Goal: Task Accomplishment & Management: Manage account settings

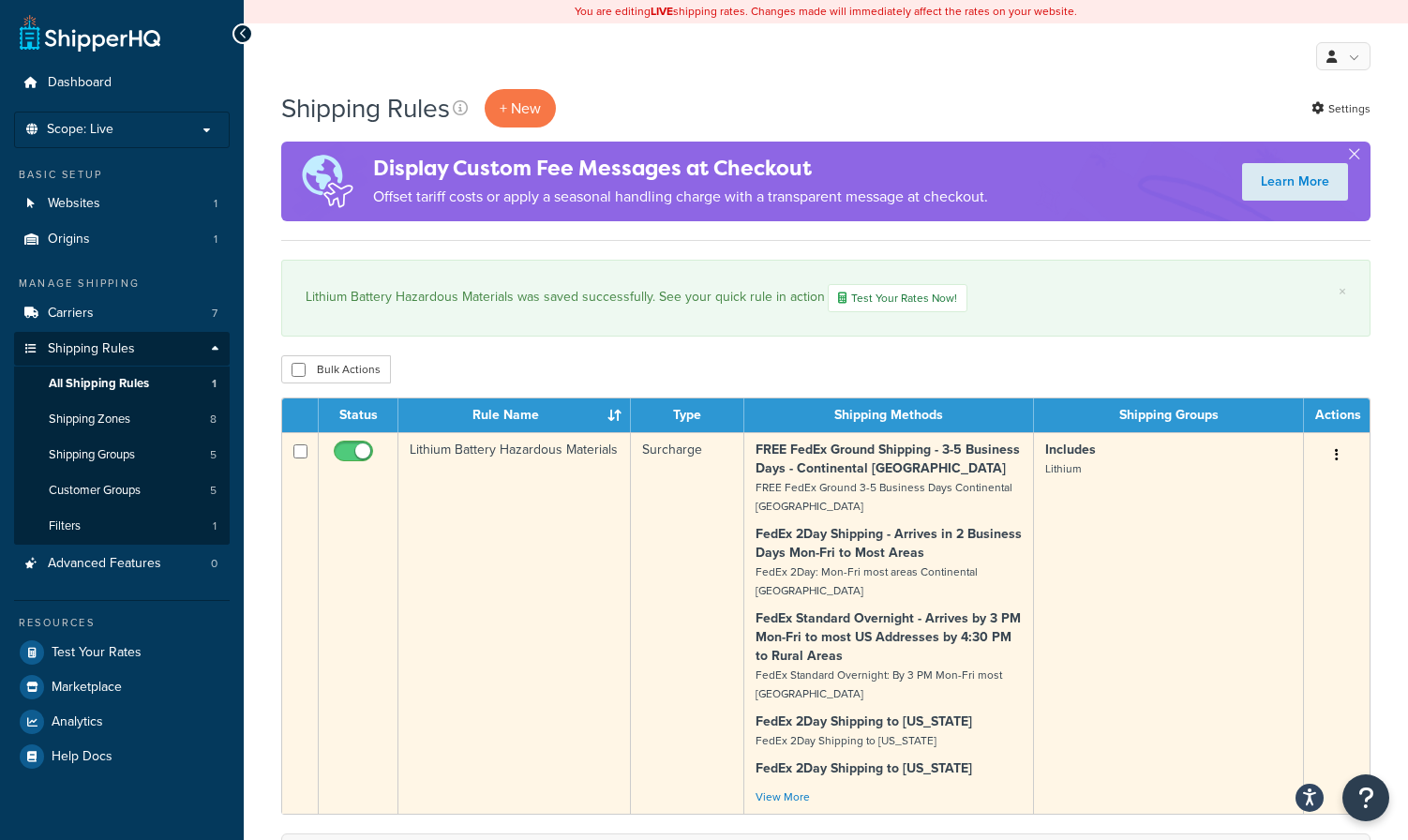
click at [1339, 456] on button "button" at bounding box center [1336, 456] width 26 height 30
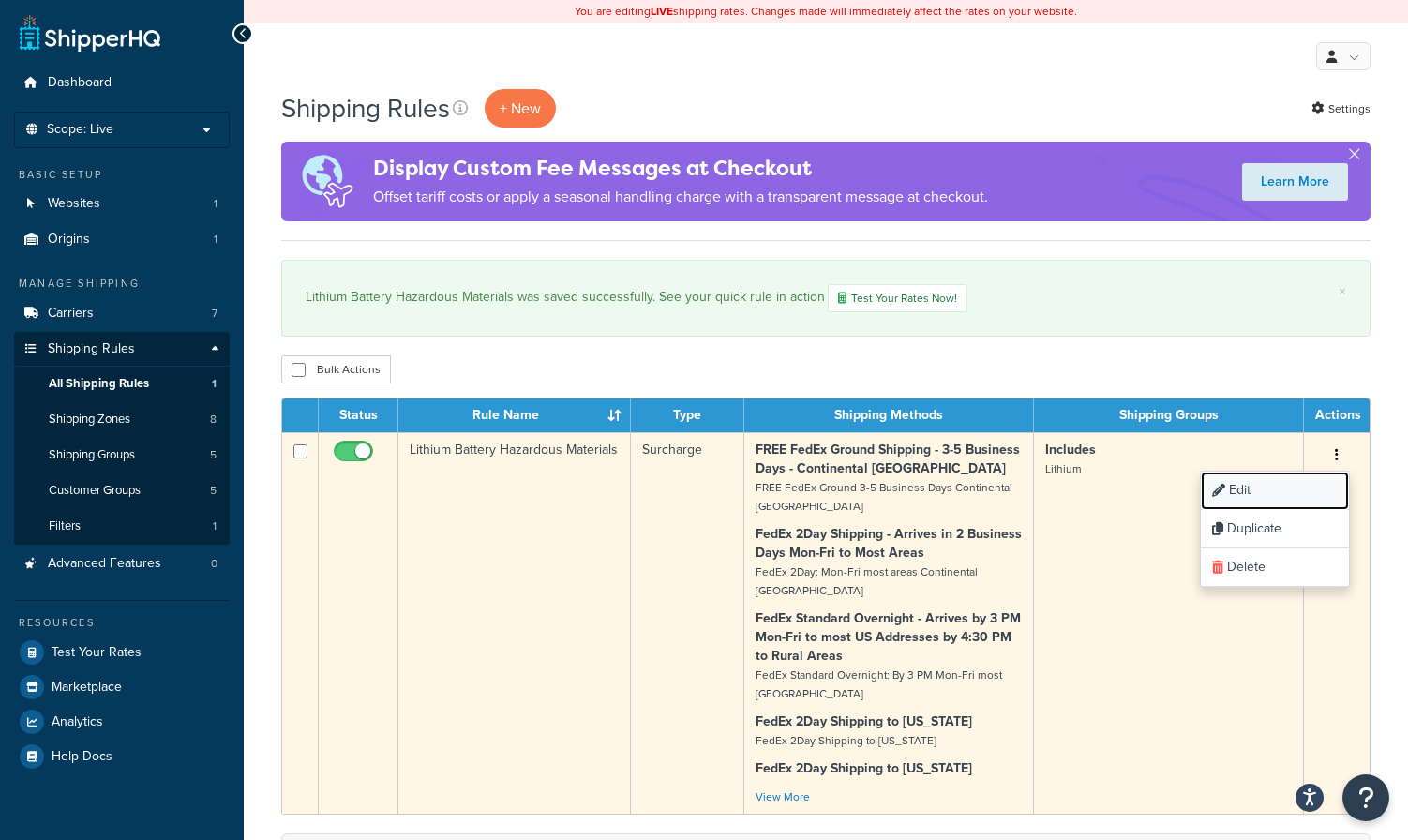
click at [1236, 491] on link "Edit" at bounding box center [1275, 490] width 148 height 38
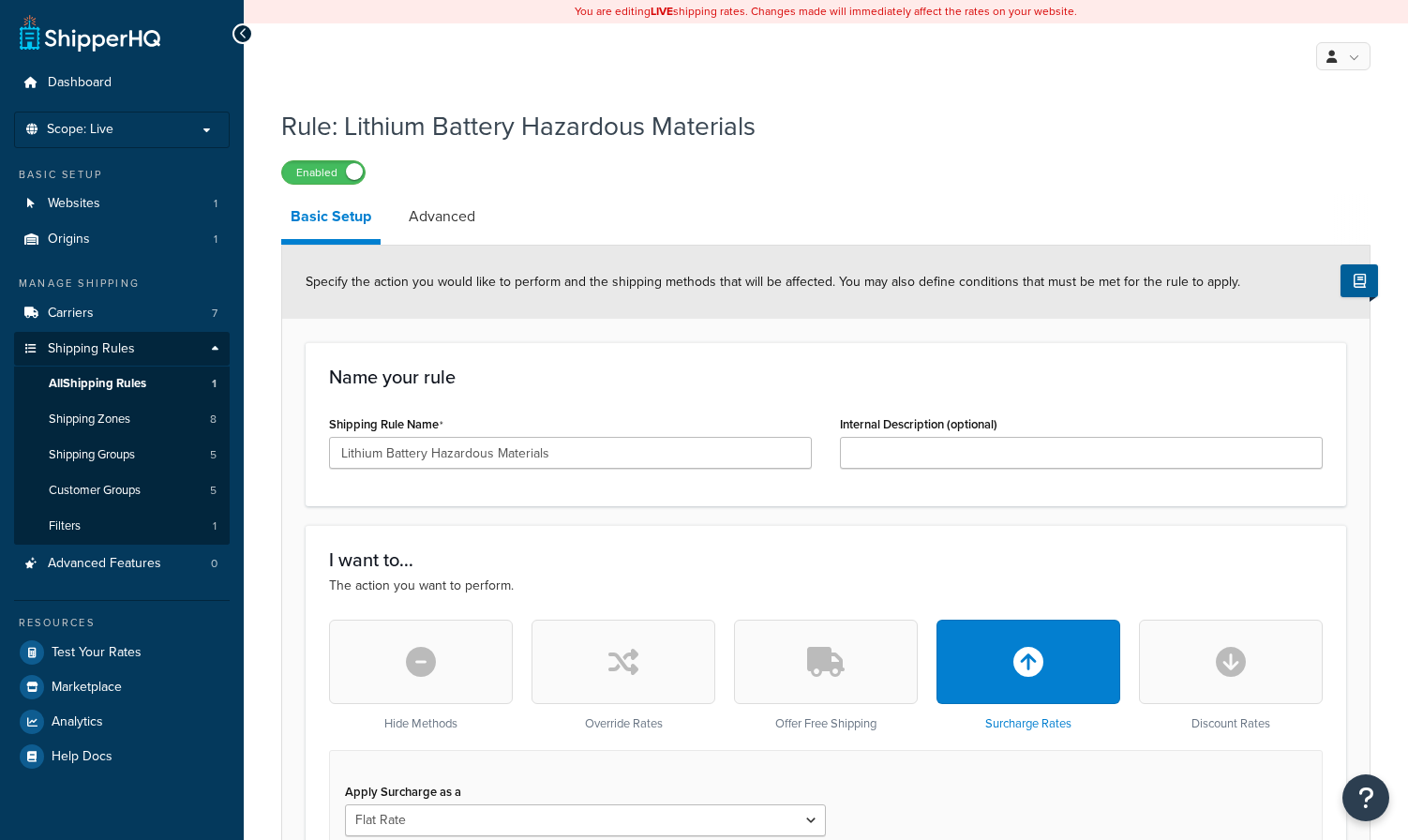
select select "SHIPPING_GROUP"
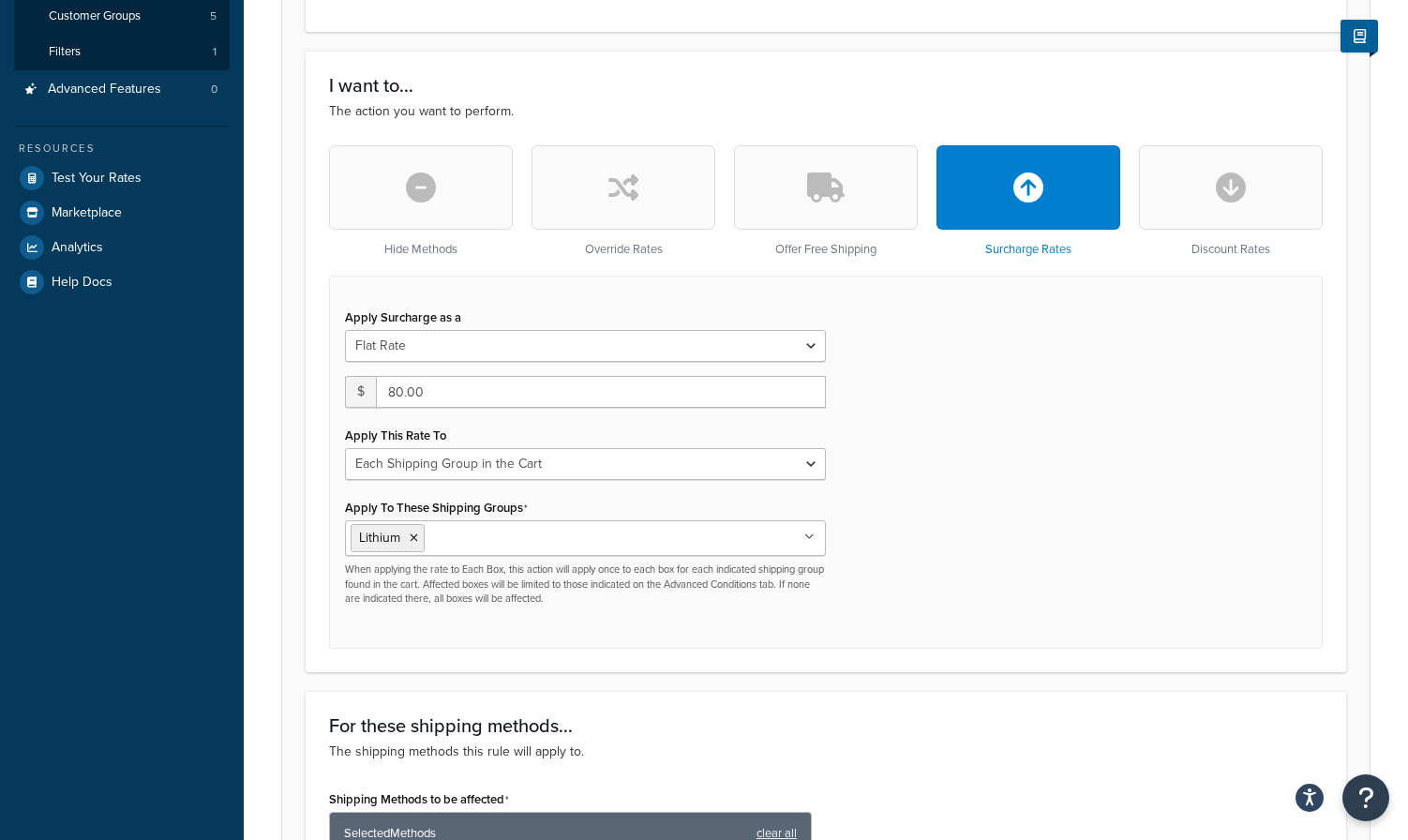
scroll to position [479, 0]
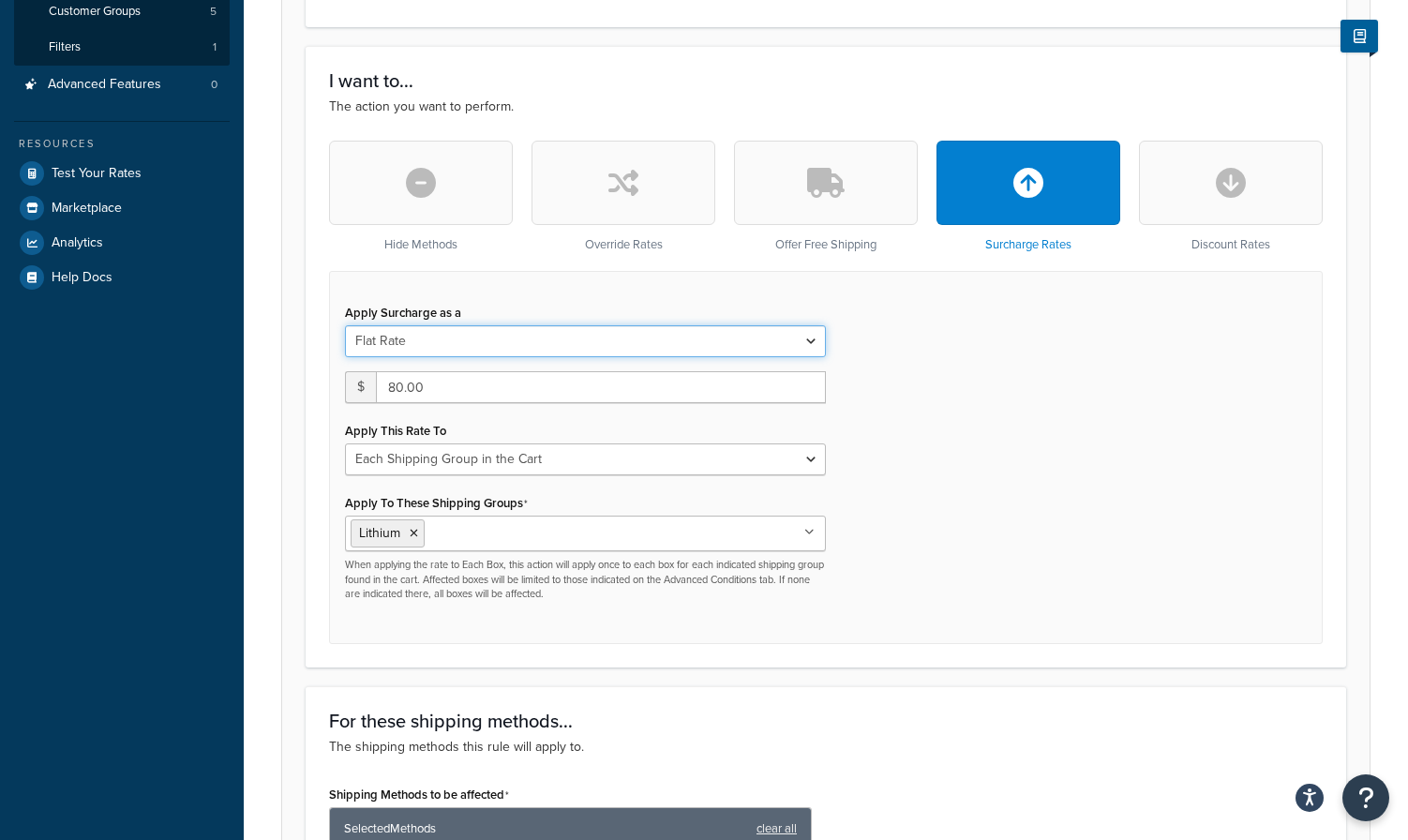
click at [808, 339] on select "Flat Rate Percentage Flat Rate & Percentage" at bounding box center [585, 341] width 481 height 32
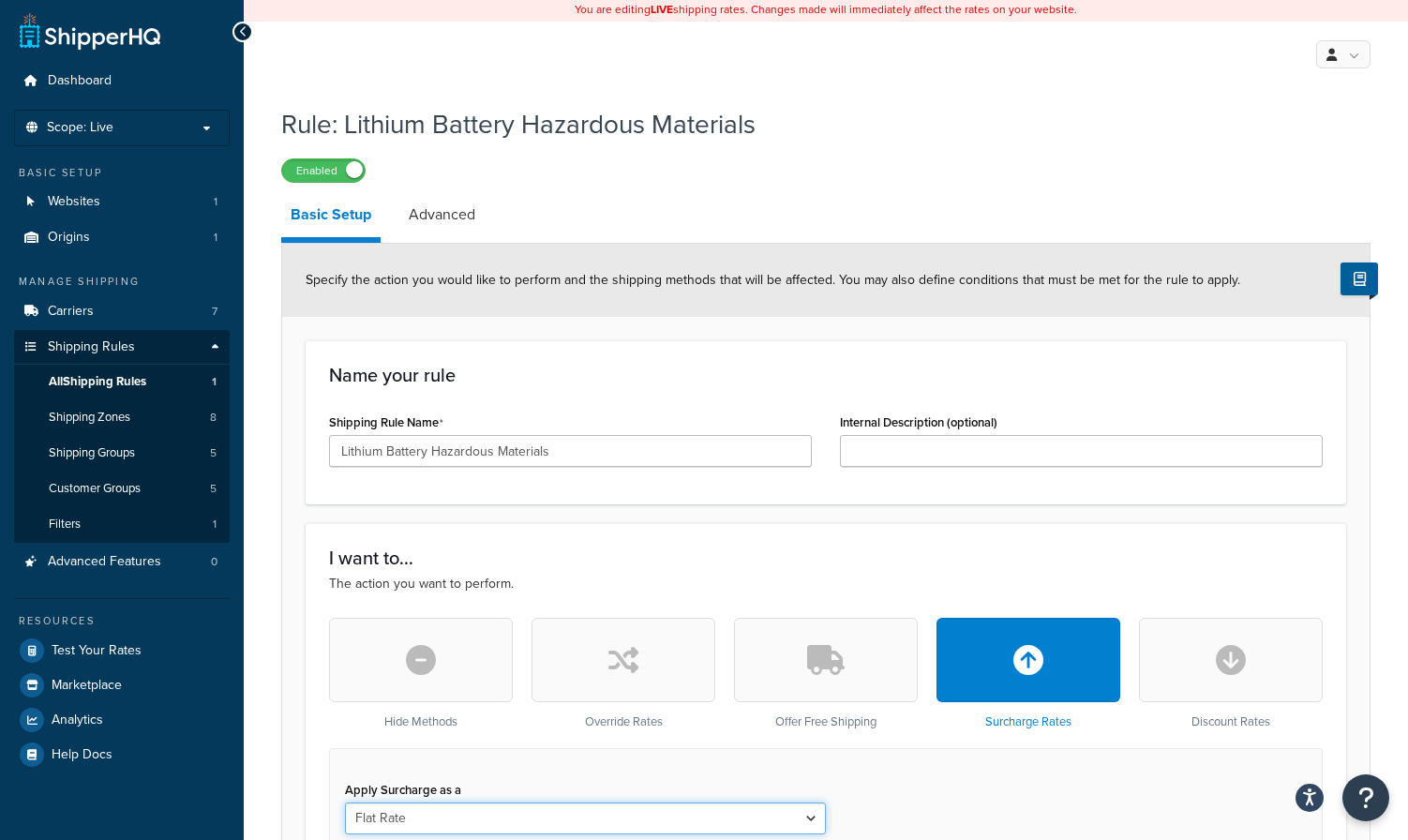
scroll to position [0, 0]
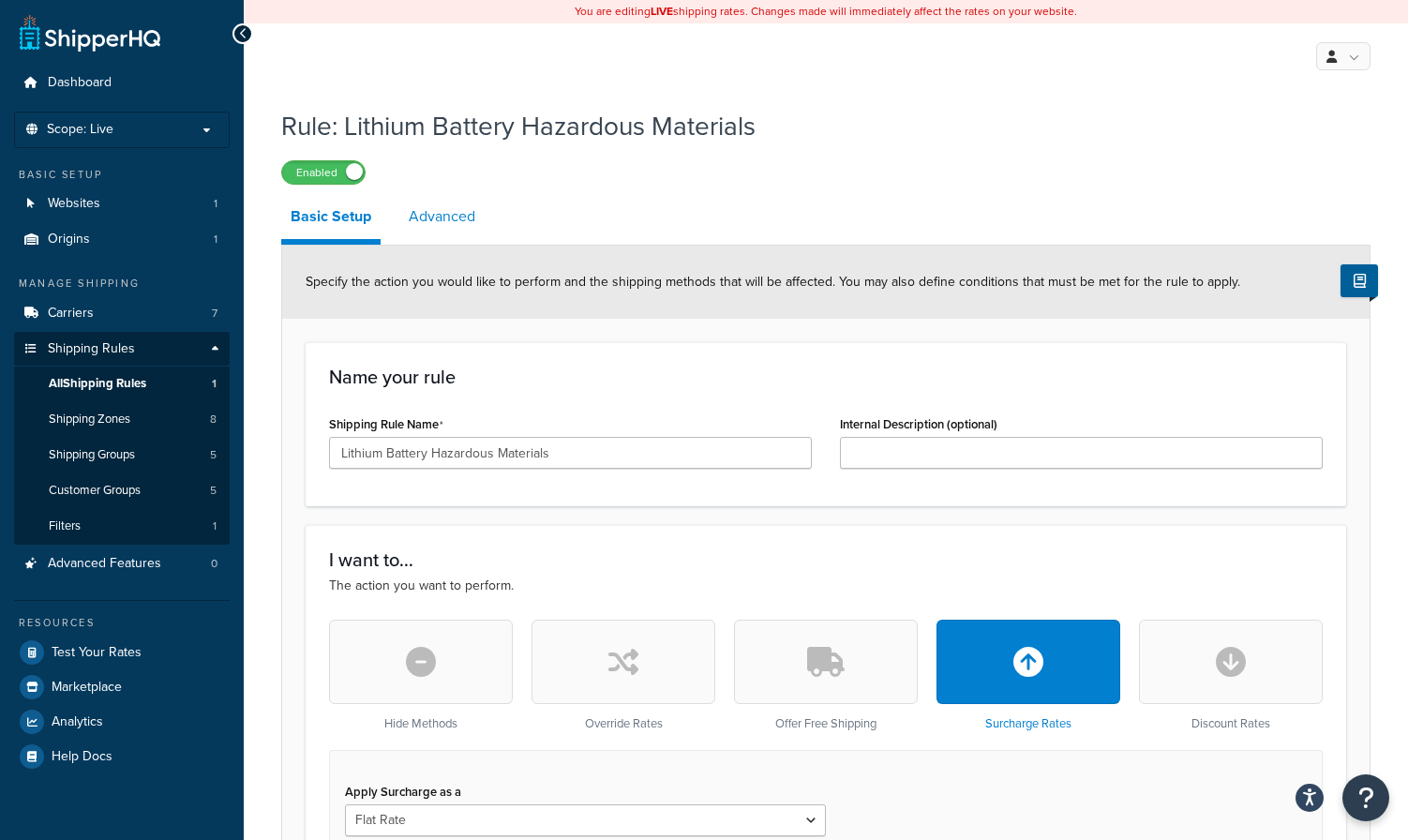
click at [430, 224] on link "Advanced" at bounding box center [441, 216] width 85 height 45
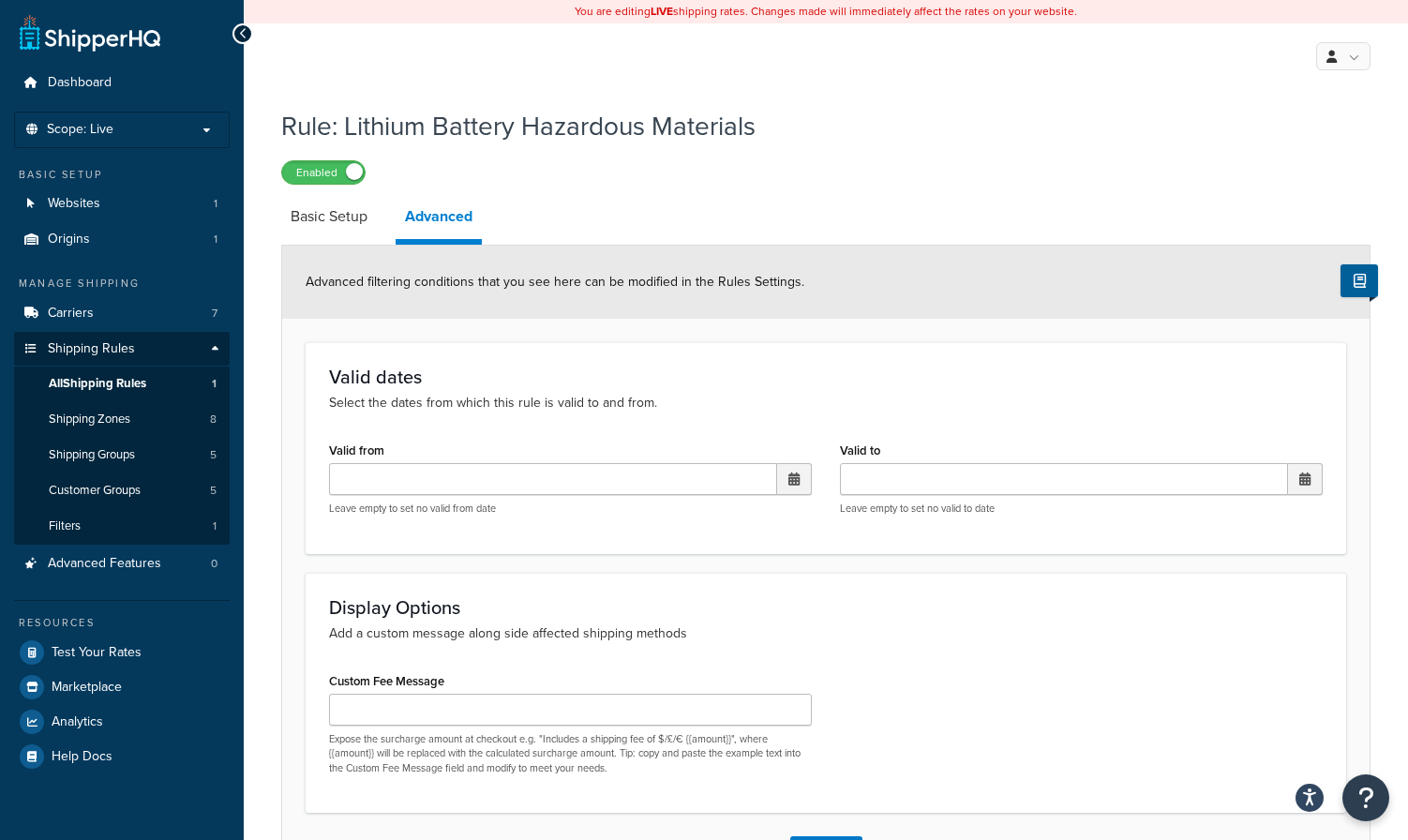
scroll to position [144, 0]
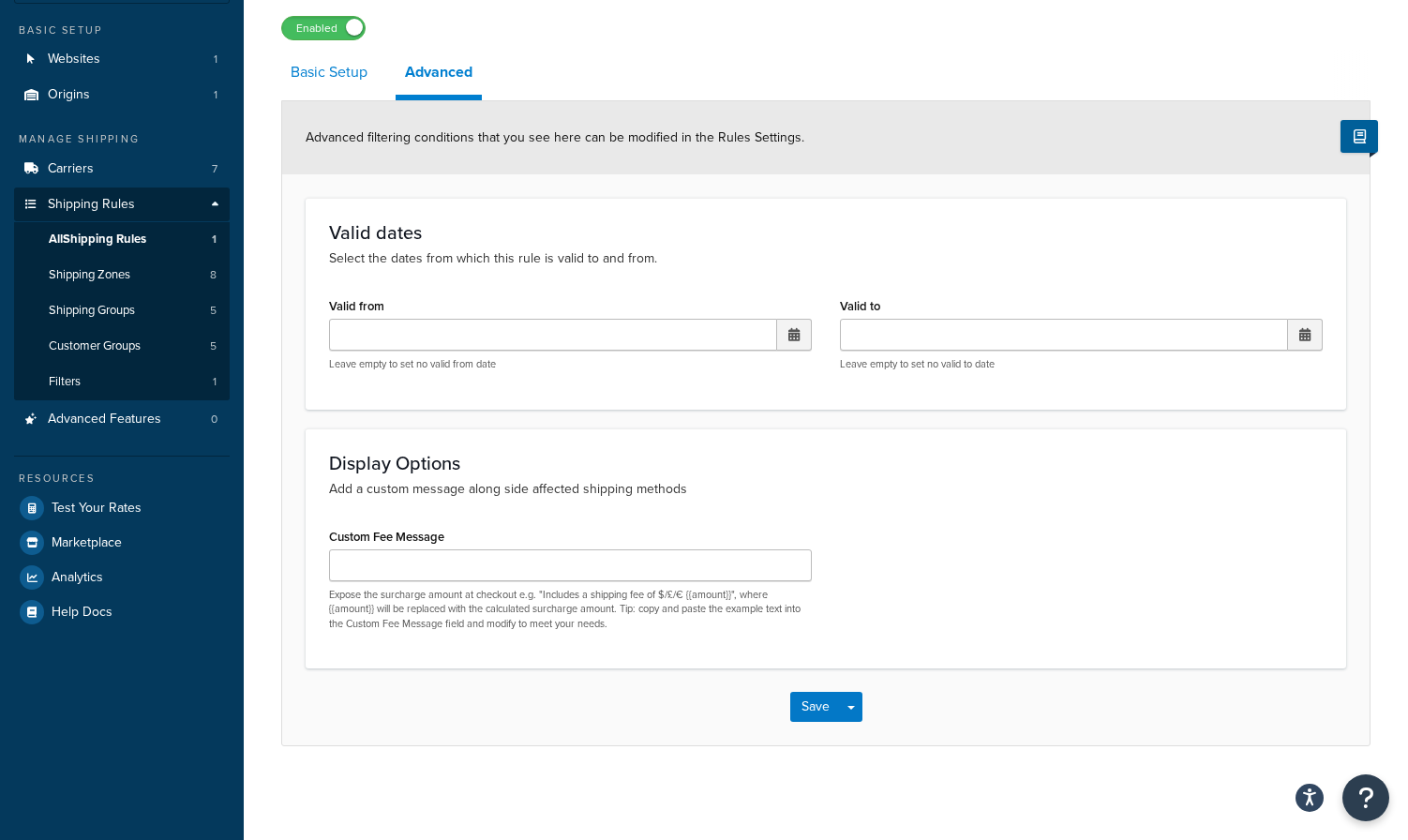
click at [342, 76] on link "Basic Setup" at bounding box center [329, 72] width 96 height 45
select select "SHIPPING_GROUP"
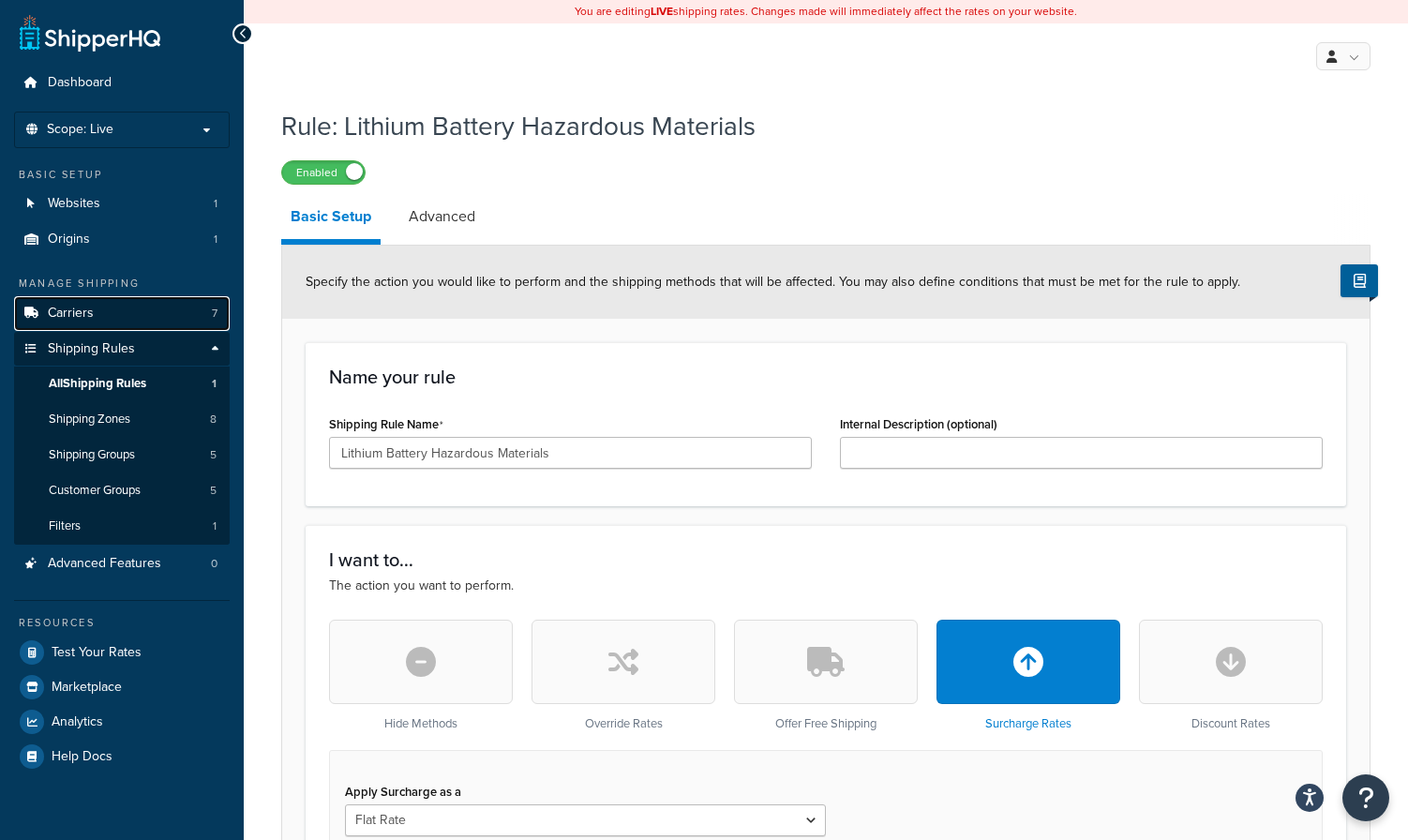
click at [76, 320] on span "Carriers" at bounding box center [71, 314] width 46 height 16
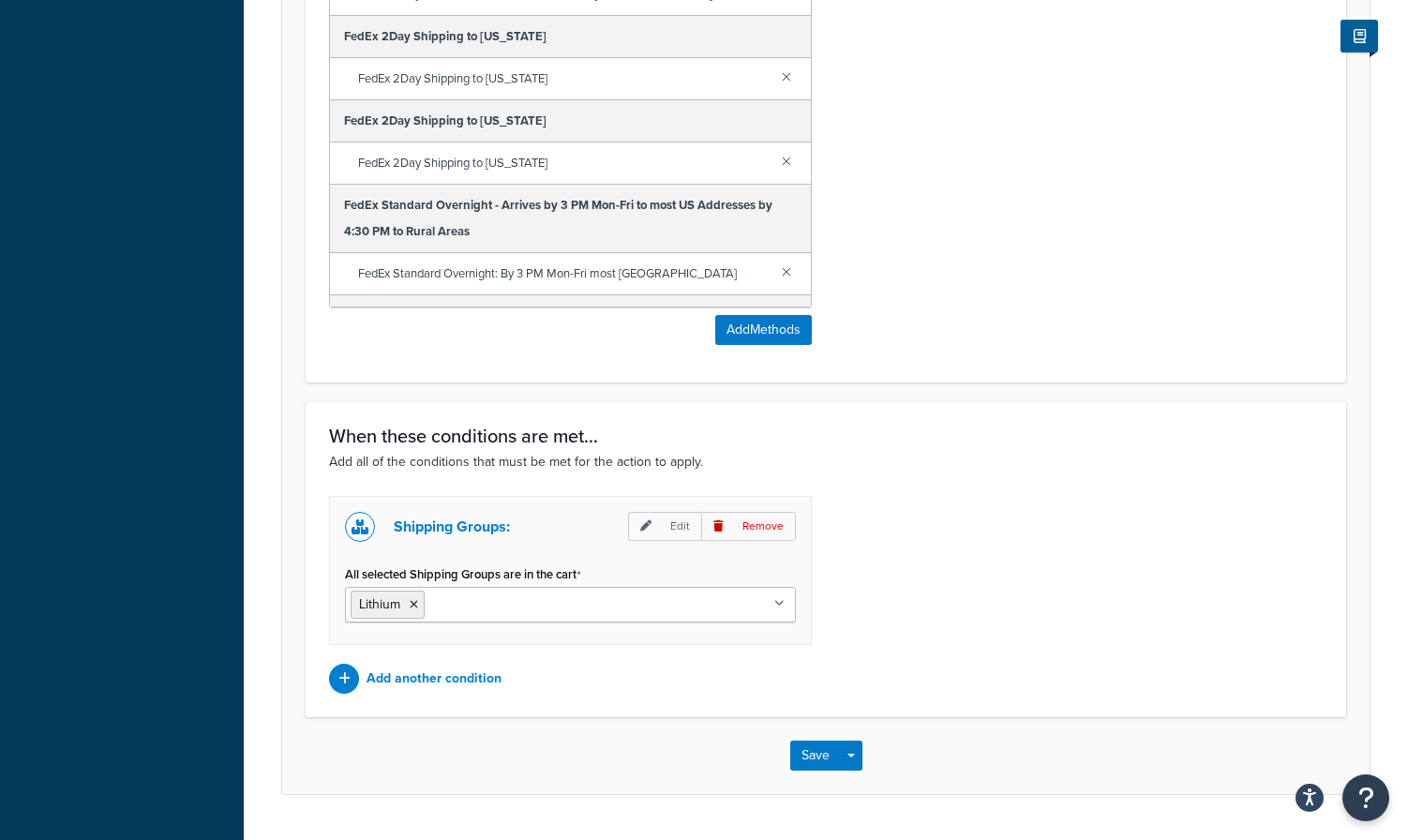
scroll to position [1446, 0]
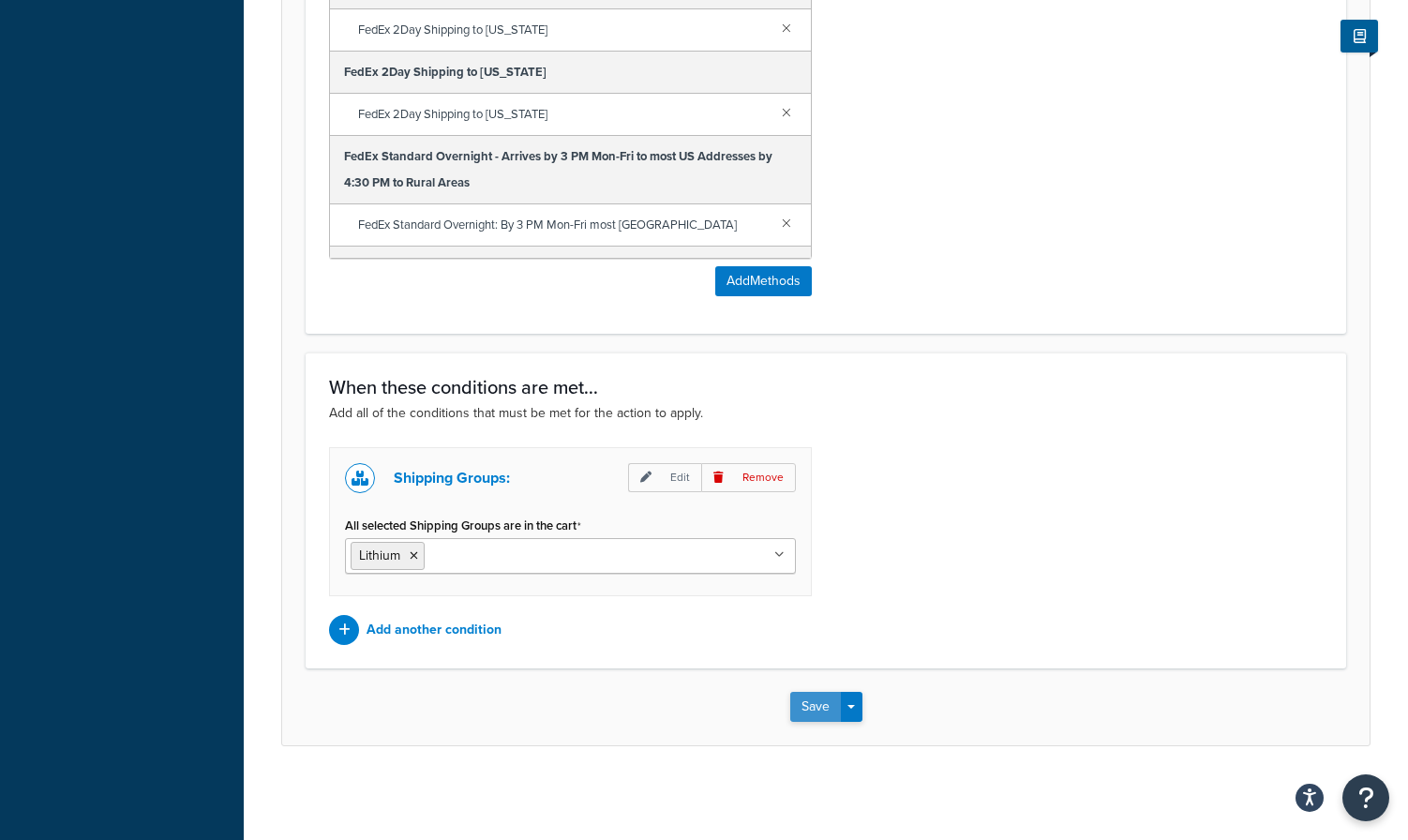
click at [811, 707] on button "Save" at bounding box center [815, 707] width 51 height 30
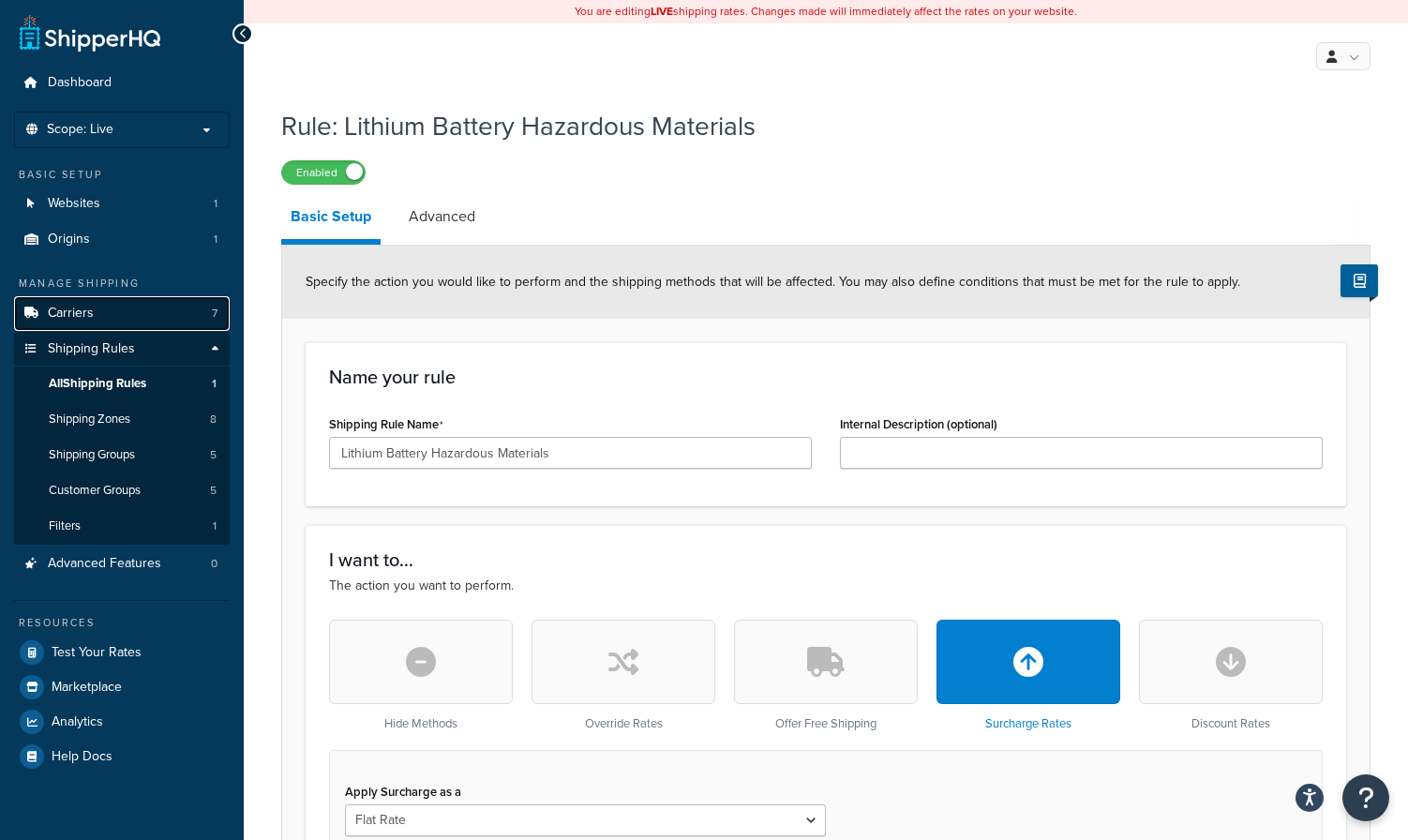
click at [74, 311] on span "Carriers" at bounding box center [71, 314] width 46 height 16
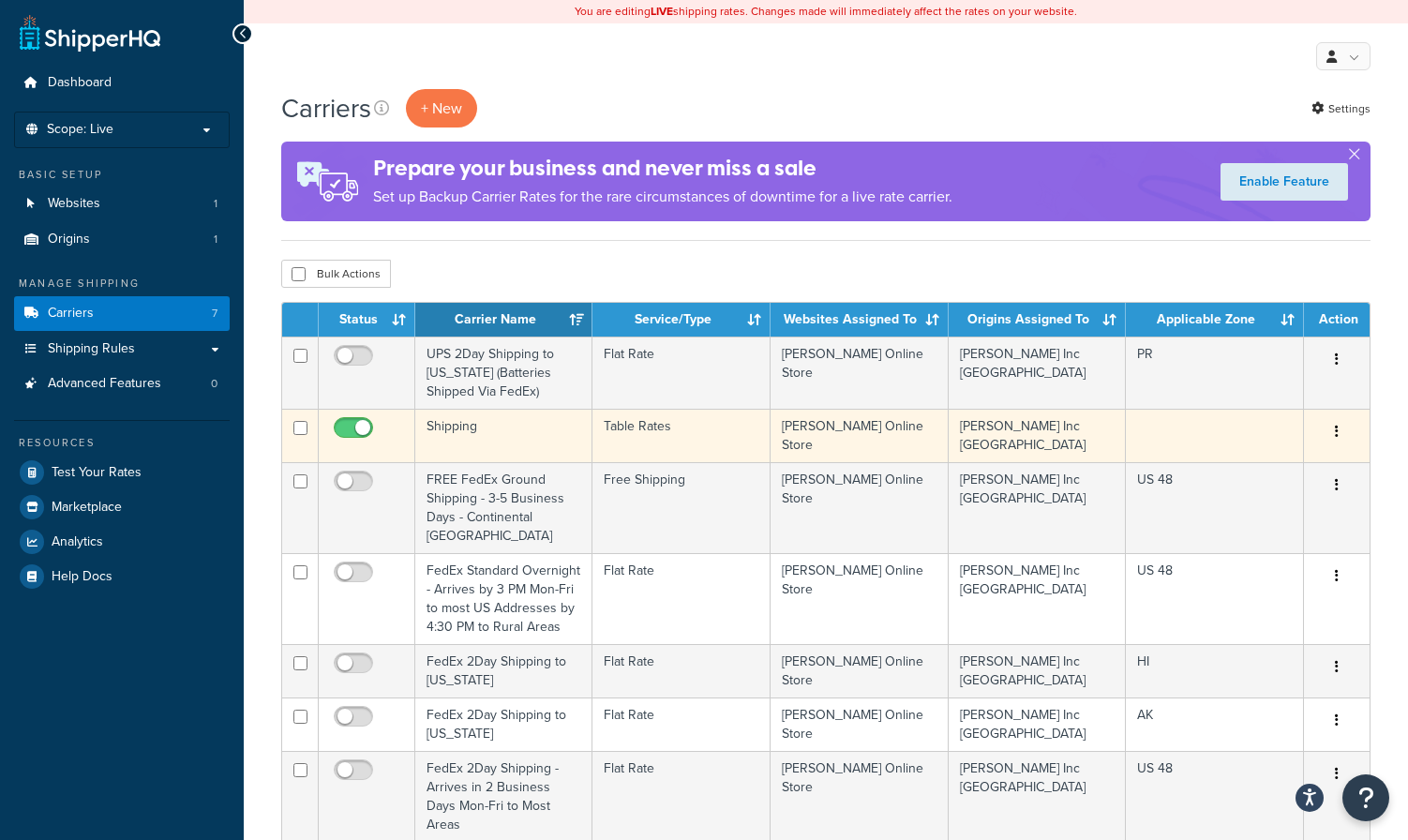
click at [461, 434] on td "Shipping" at bounding box center [503, 435] width 177 height 53
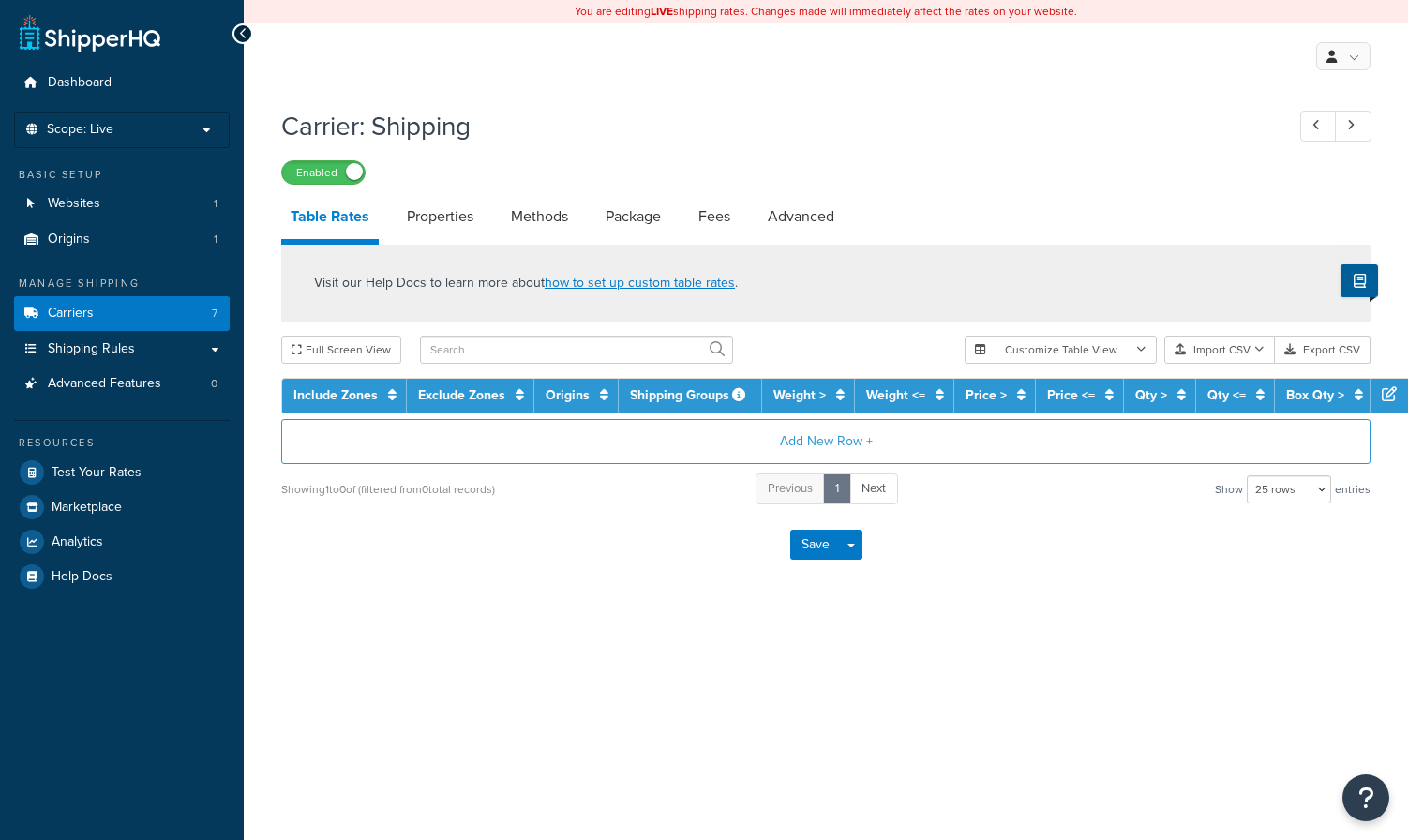
select select "25"
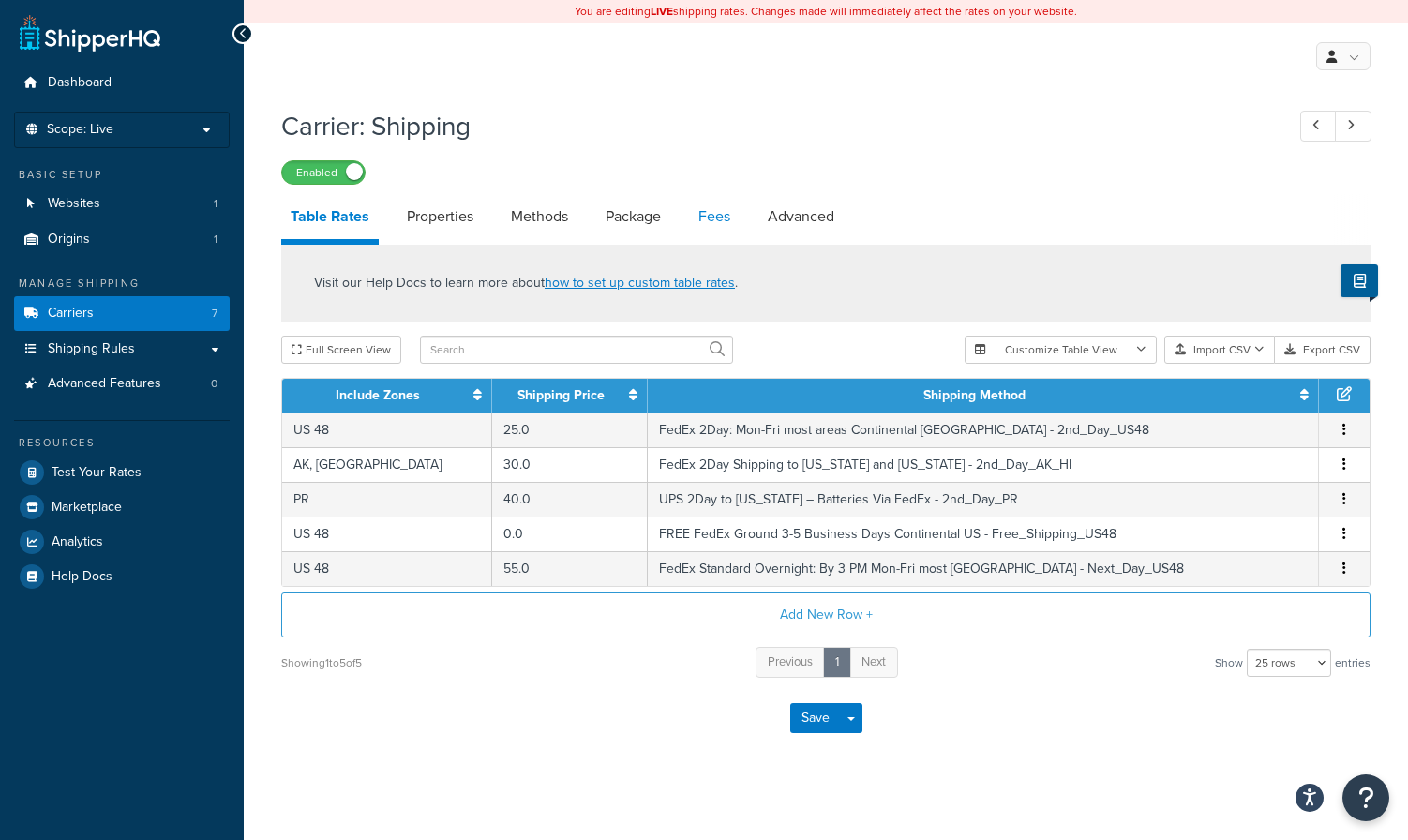
click at [713, 219] on link "Fees" at bounding box center [714, 216] width 51 height 45
select select "AFTER"
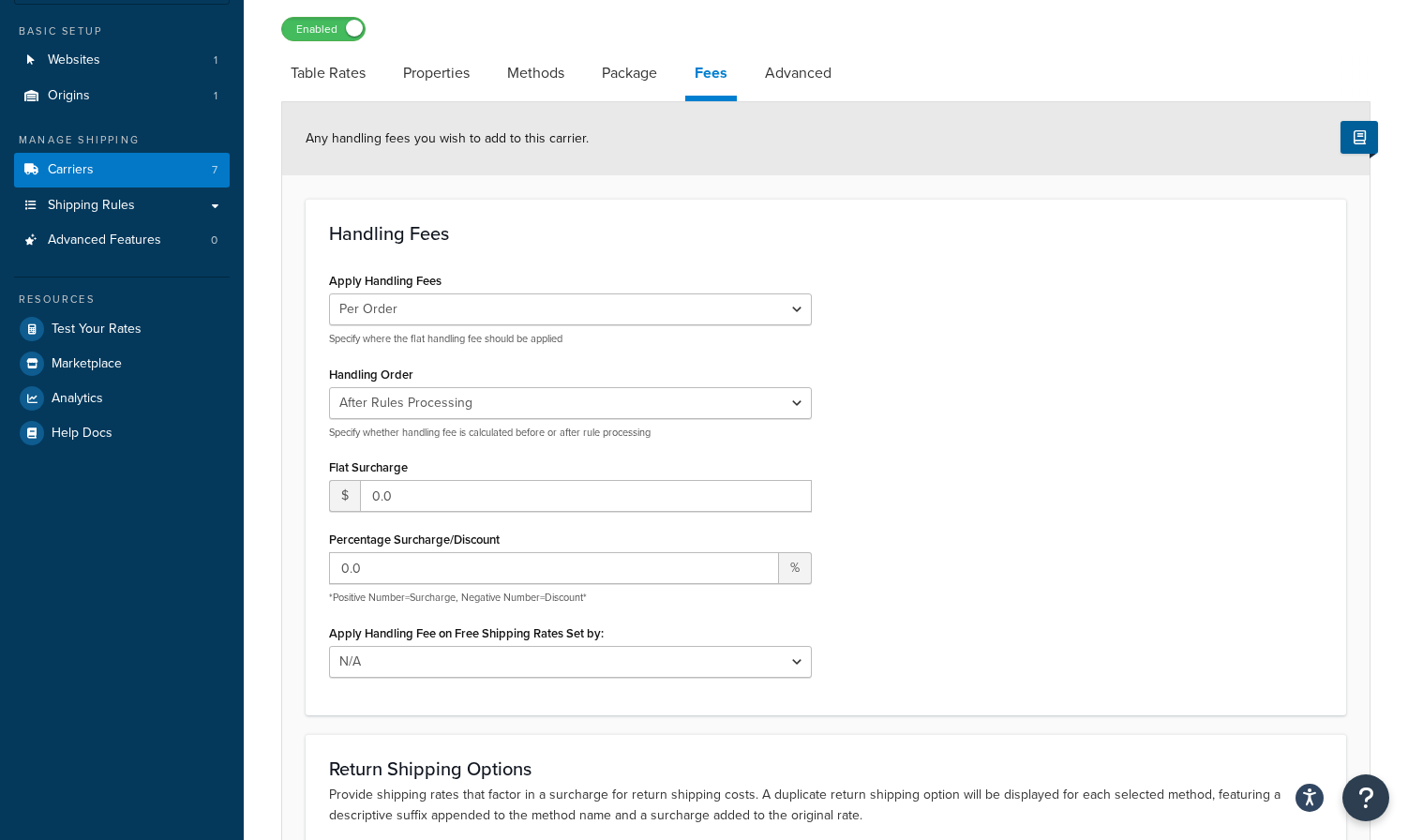
scroll to position [128, 0]
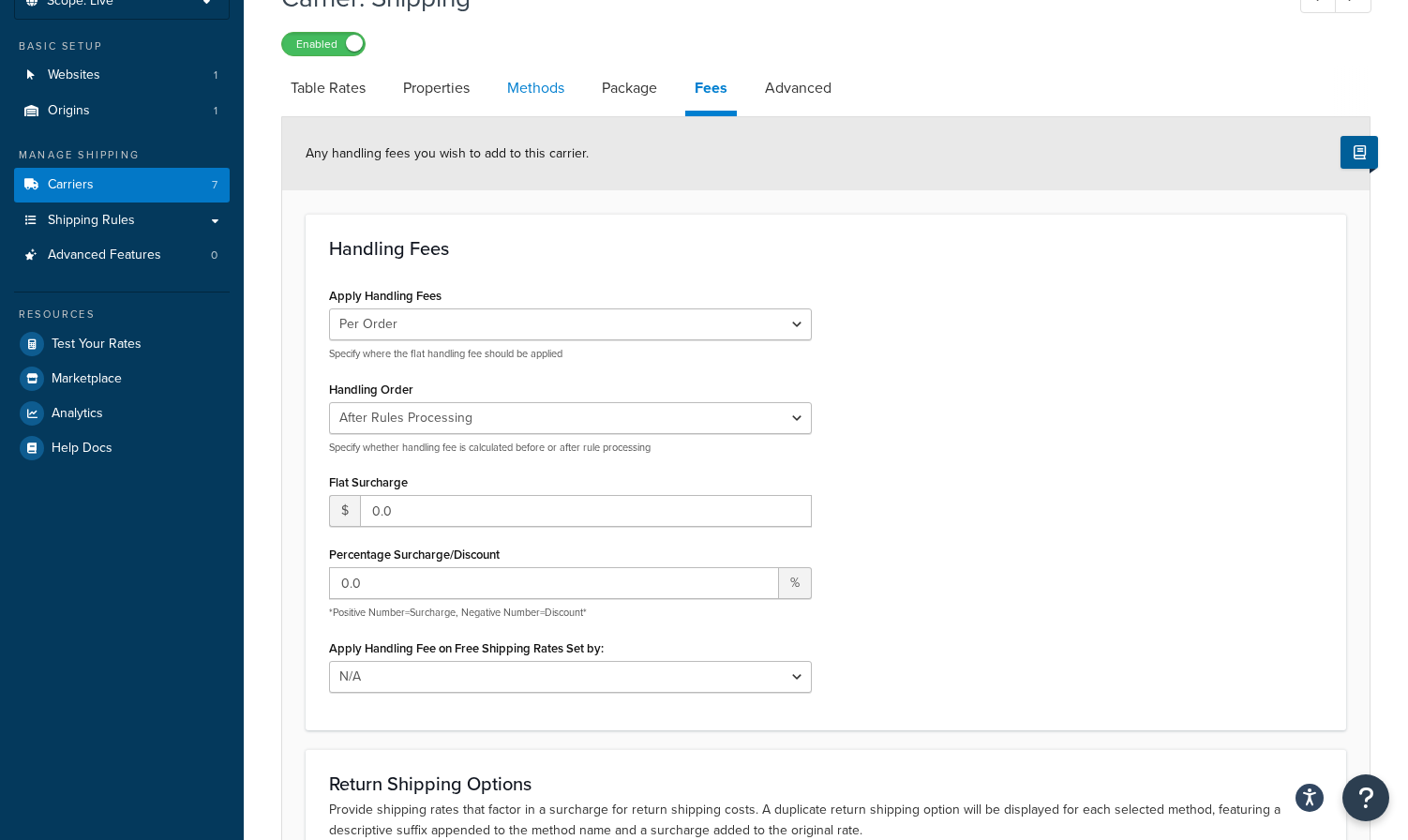
click at [546, 79] on link "Methods" at bounding box center [536, 88] width 76 height 45
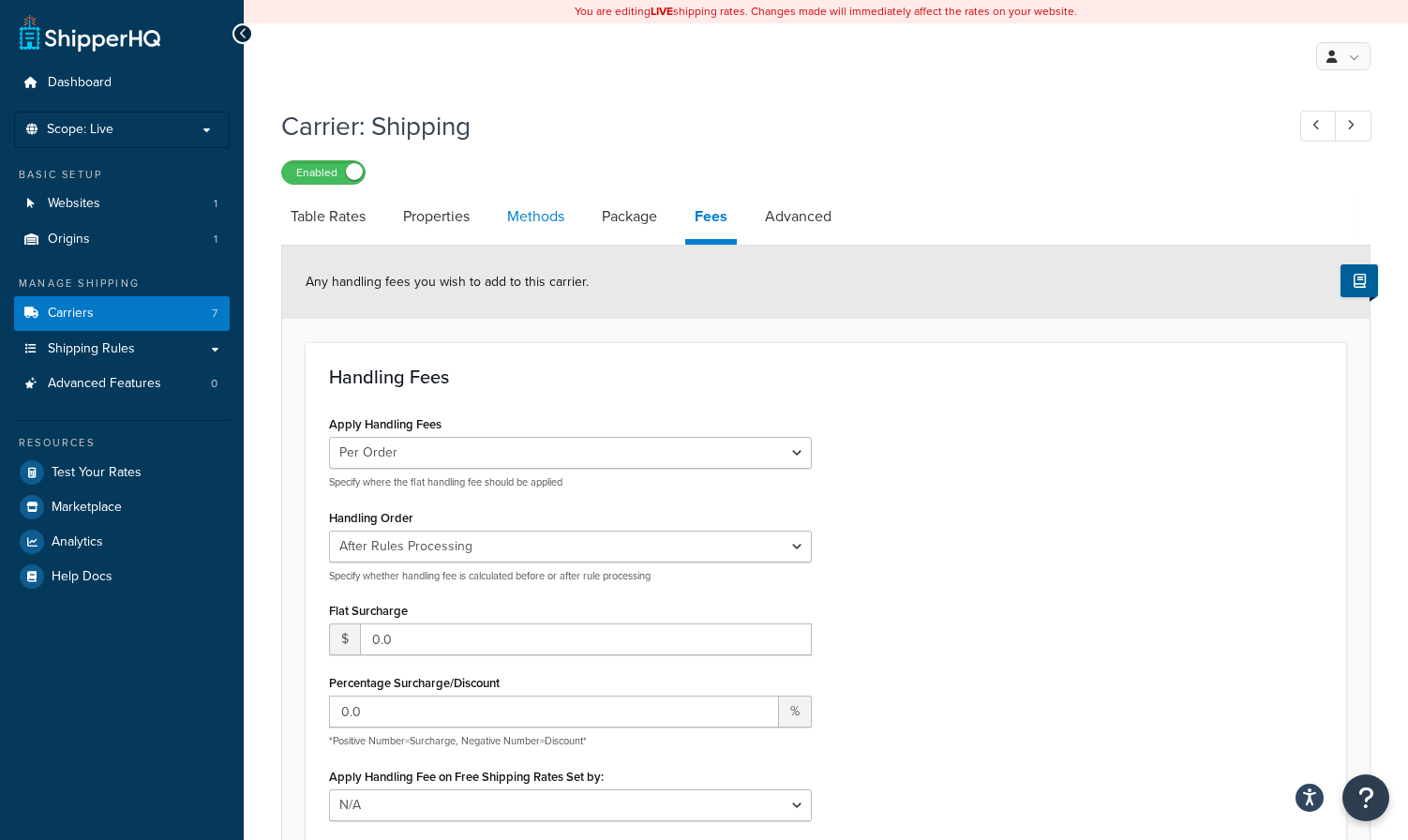
select select "25"
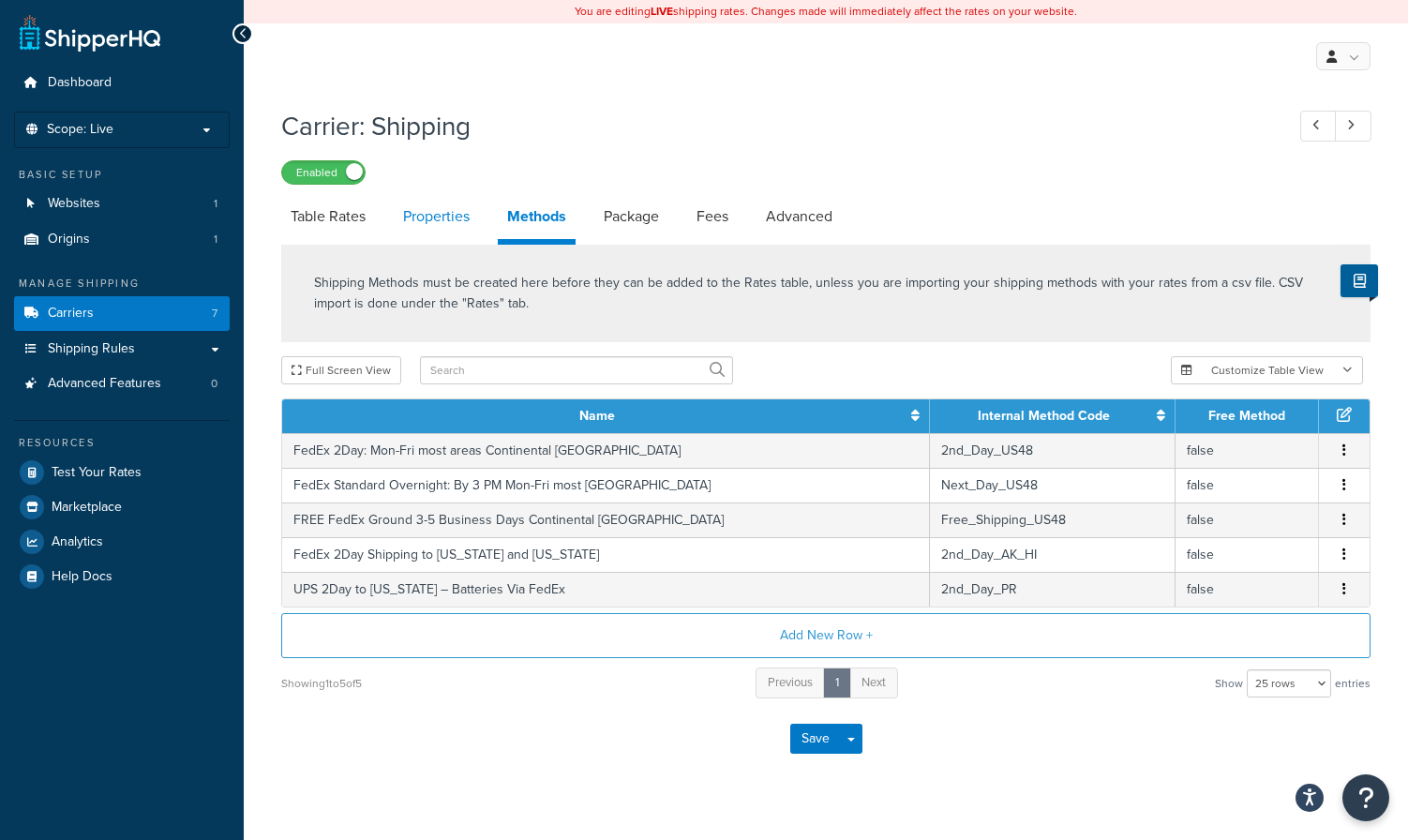
click at [441, 216] on link "Properties" at bounding box center [436, 216] width 85 height 45
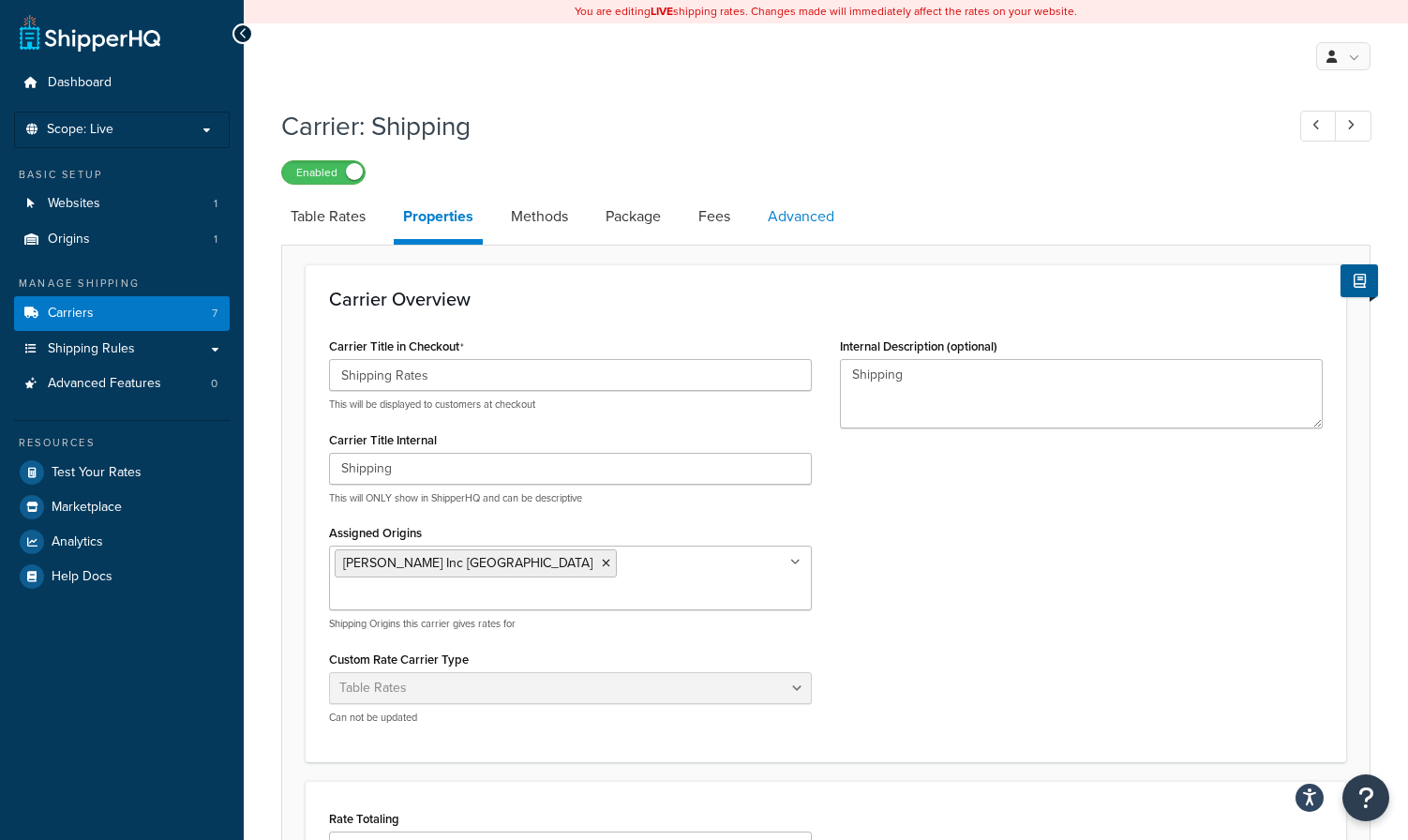
click at [814, 209] on link "Advanced" at bounding box center [800, 216] width 85 height 45
select select "false"
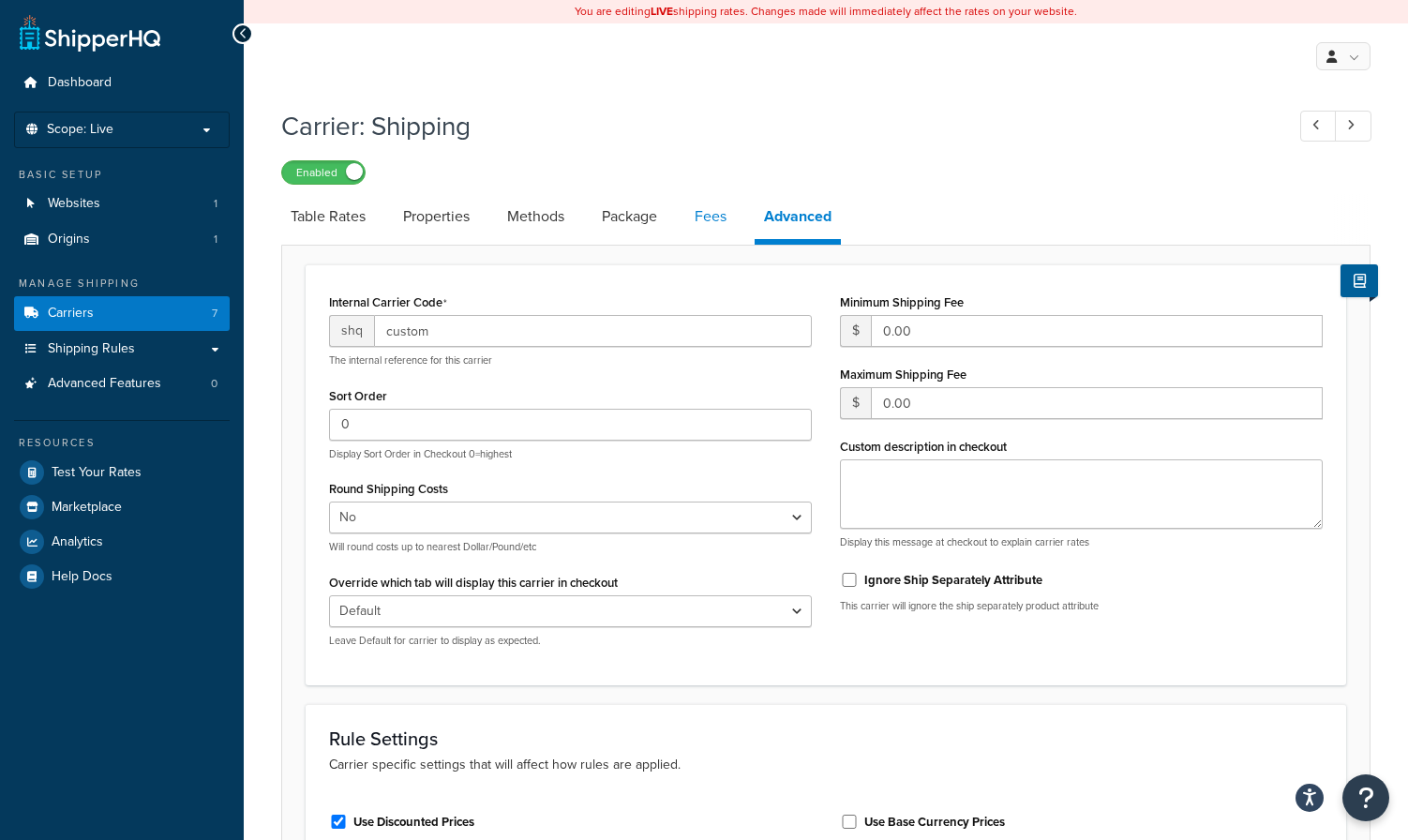
click at [712, 214] on link "Fees" at bounding box center [710, 216] width 51 height 45
select select "AFTER"
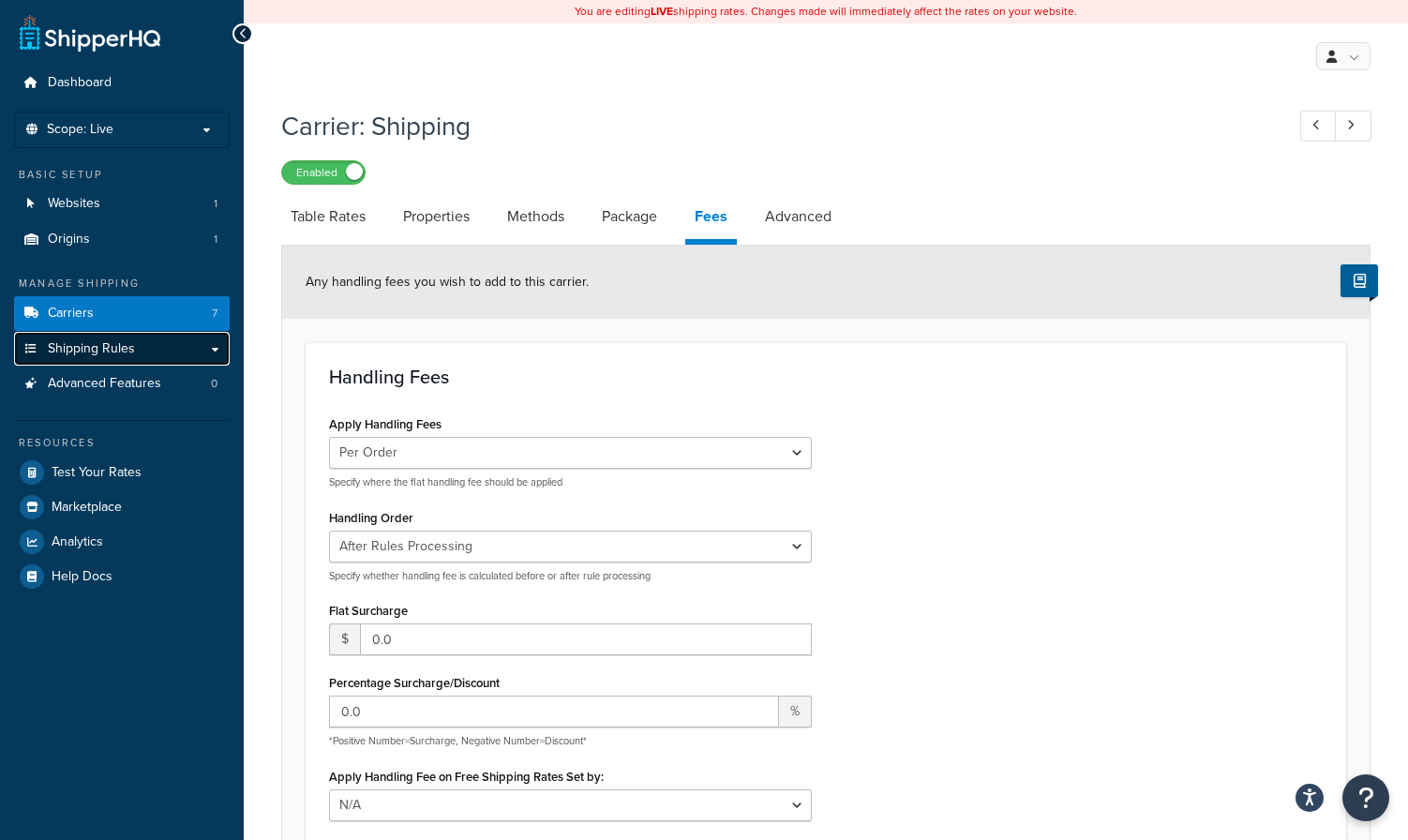
click at [118, 344] on span "Shipping Rules" at bounding box center [91, 349] width 87 height 16
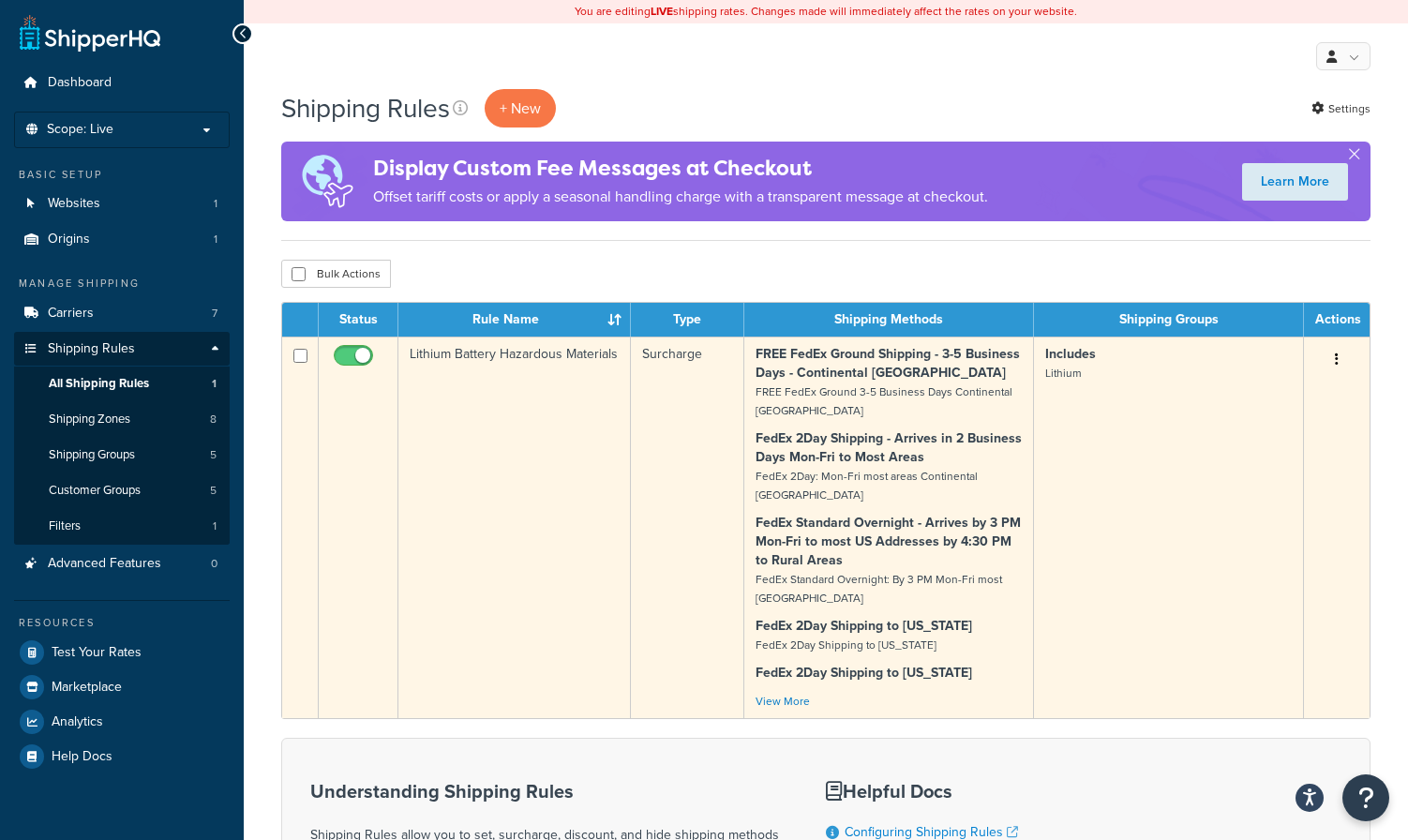
click at [537, 356] on td "Lithium Battery Hazardous Materials" at bounding box center [514, 526] width 232 height 381
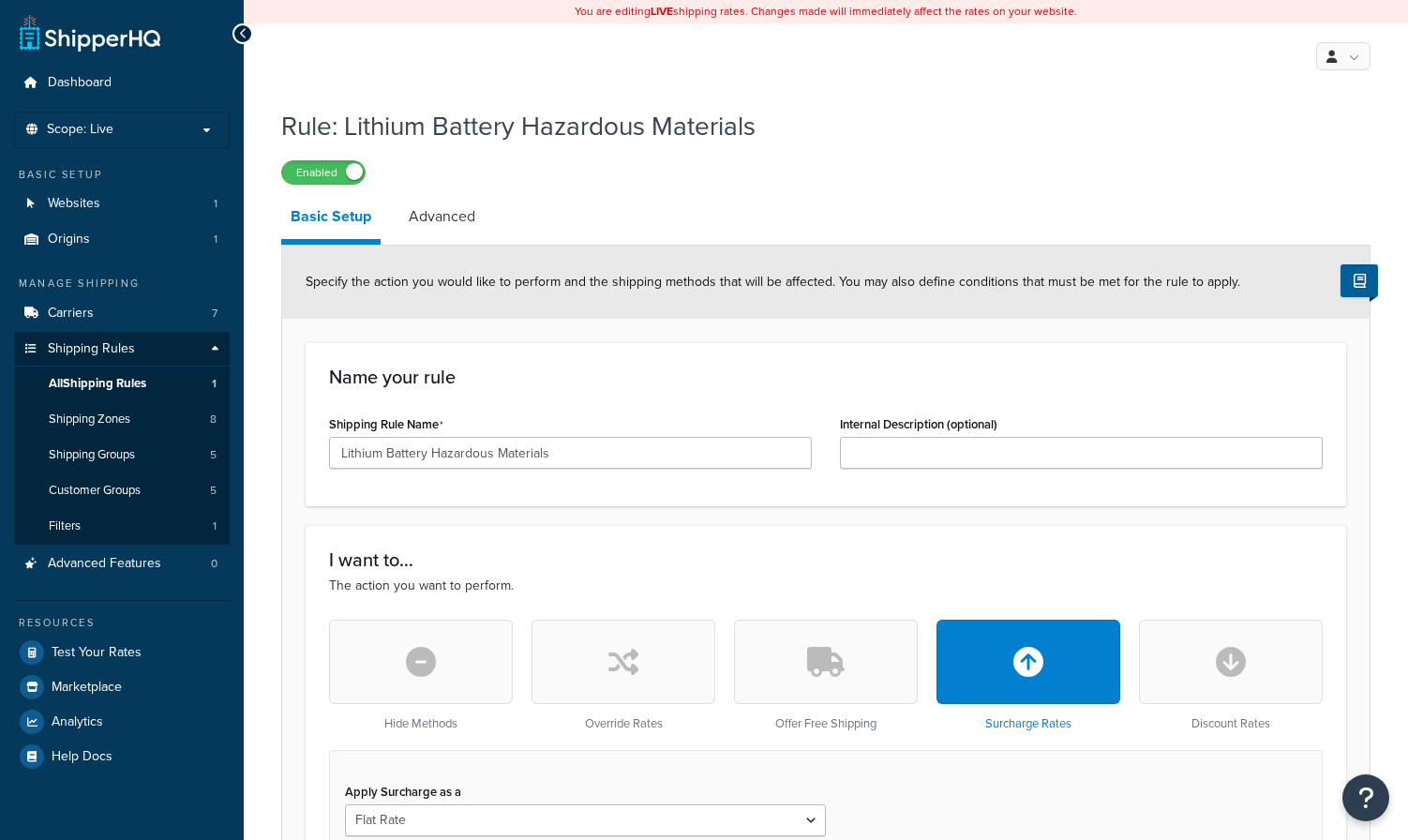
select select "SHIPPING_GROUP"
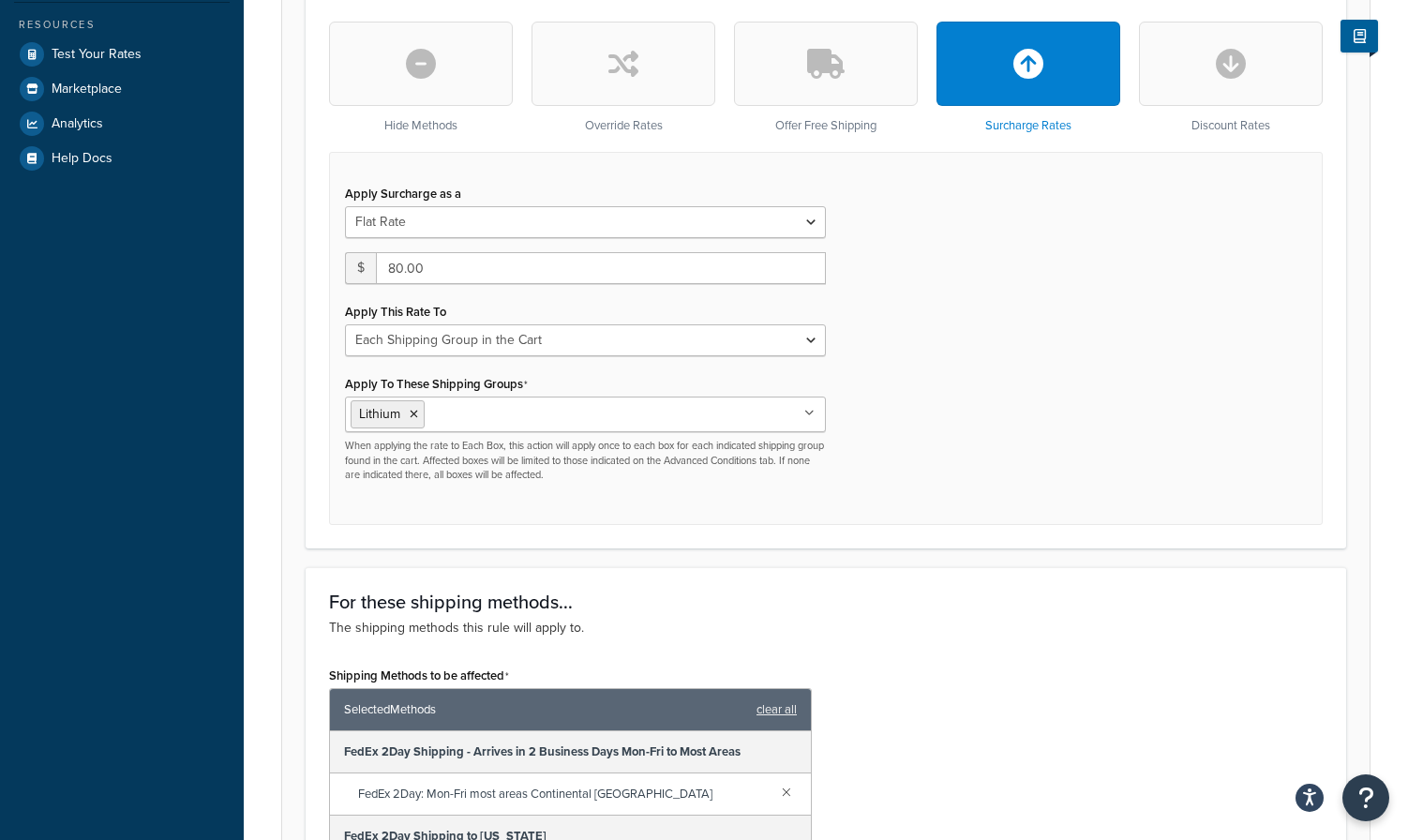
scroll to position [597, 0]
